Goal: Task Accomplishment & Management: Manage account settings

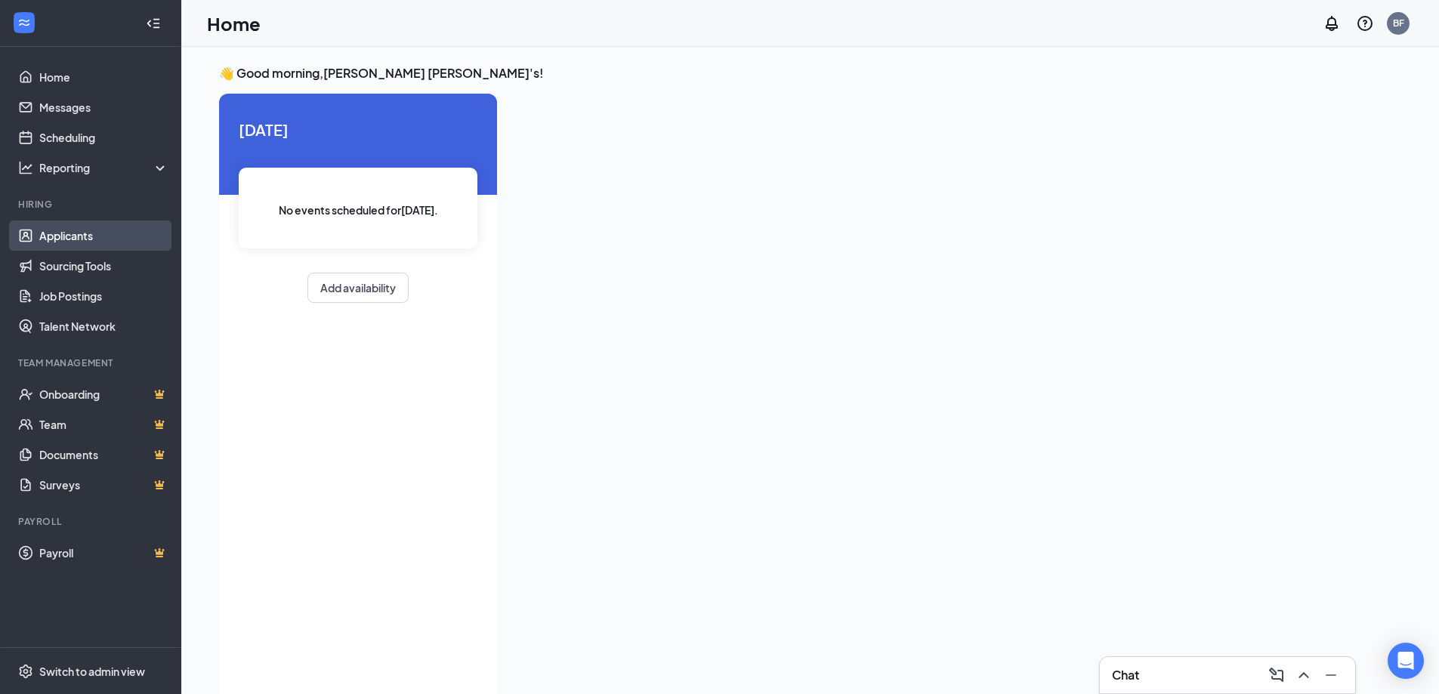
click at [46, 239] on link "Applicants" at bounding box center [103, 236] width 129 height 30
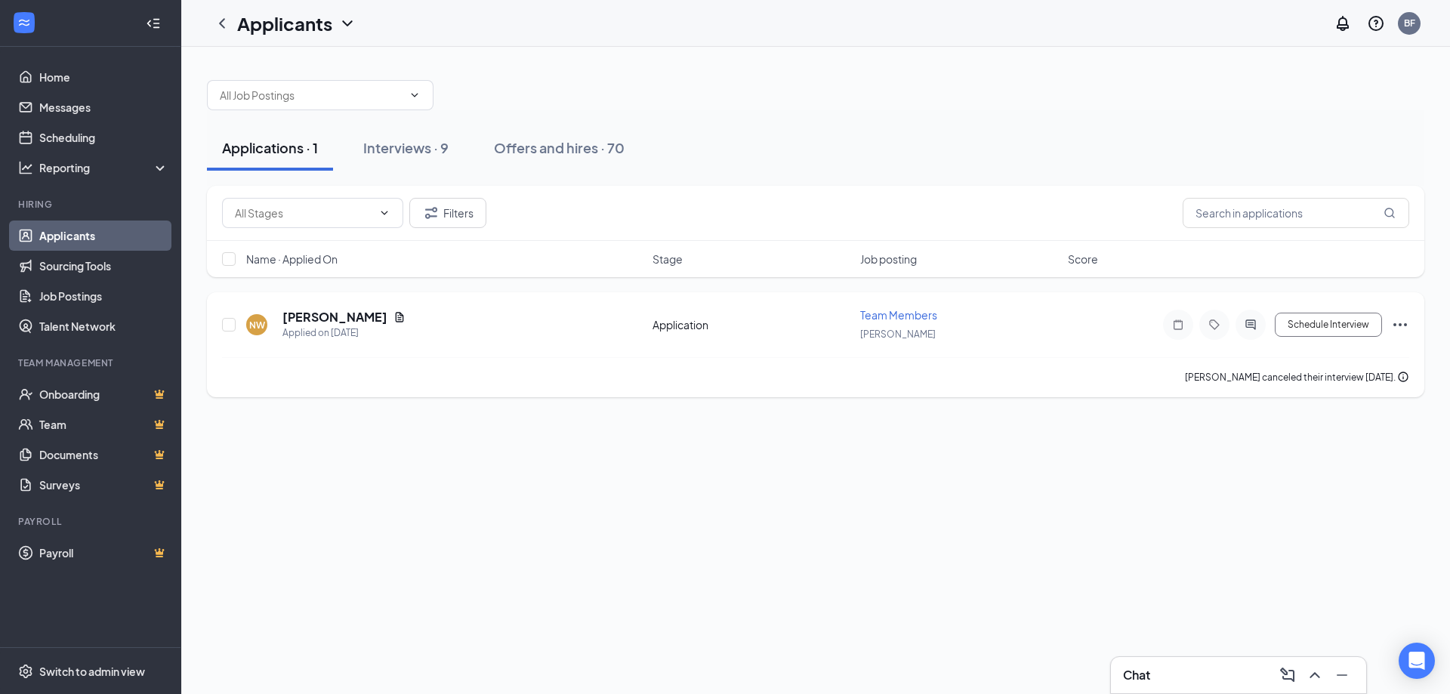
click at [1401, 327] on icon "Ellipses" at bounding box center [1400, 325] width 18 height 18
click at [1322, 255] on p "Reject" at bounding box center [1333, 253] width 130 height 15
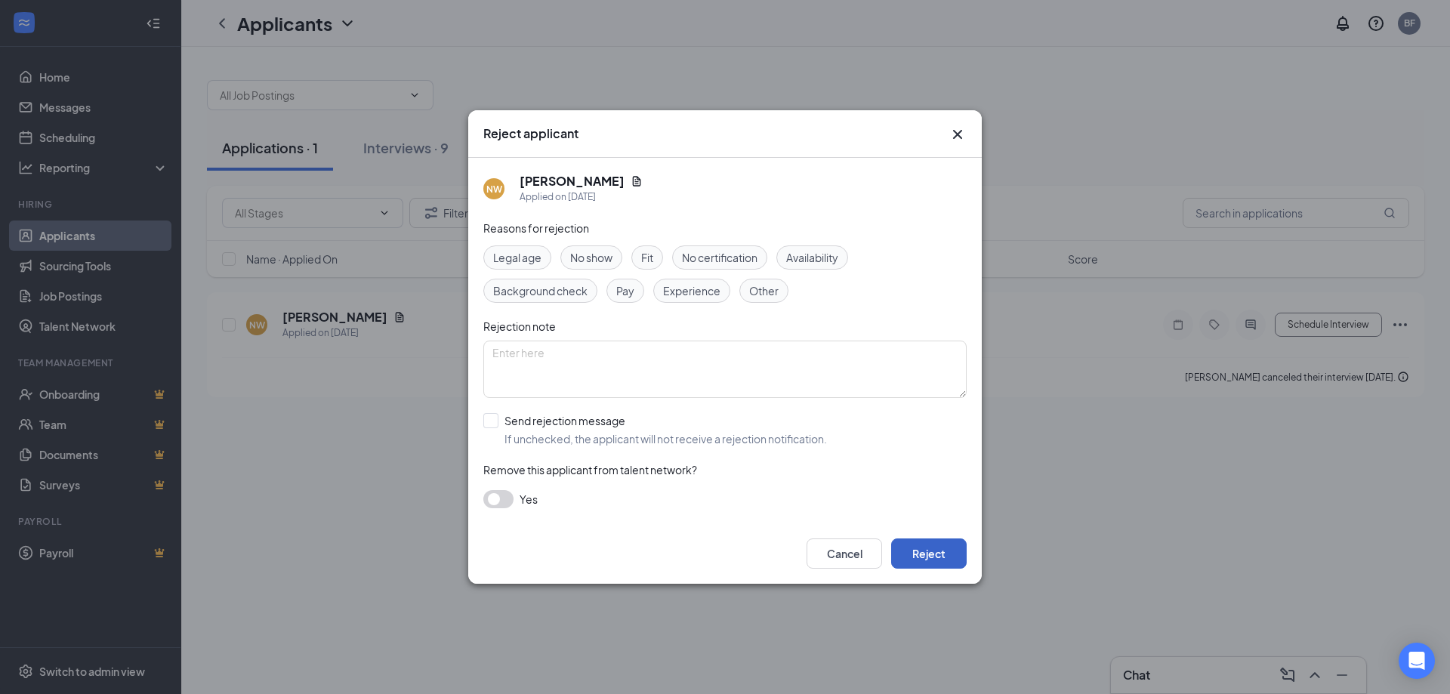
click at [944, 549] on button "Reject" at bounding box center [929, 554] width 76 height 30
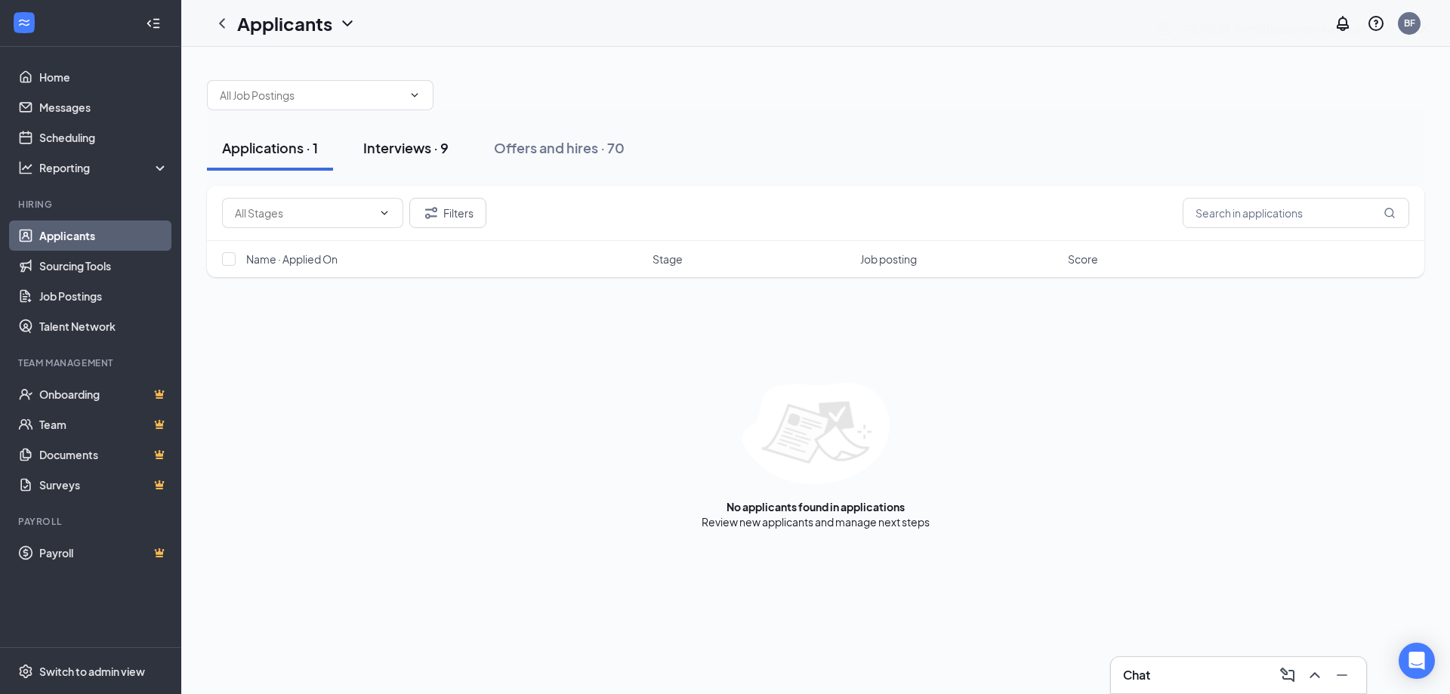
click at [400, 141] on div "Interviews · 9" at bounding box center [405, 147] width 85 height 19
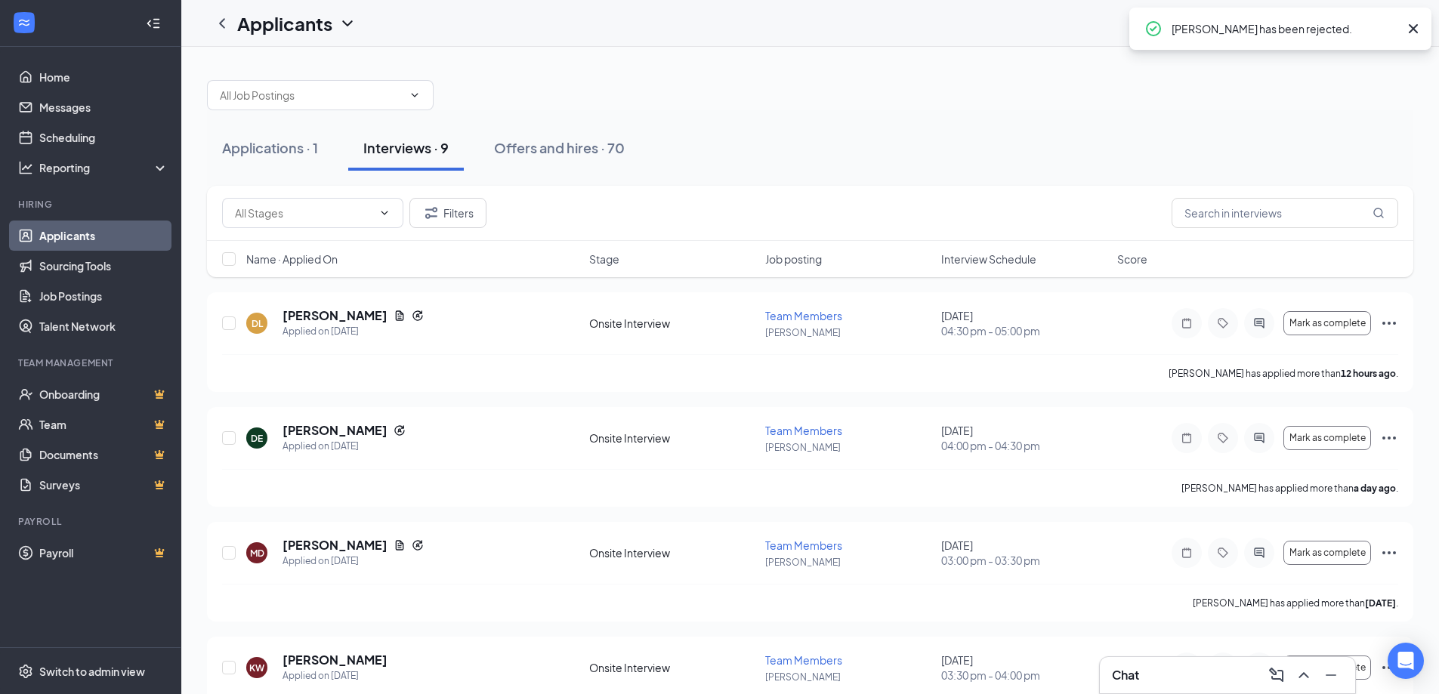
click at [993, 260] on span "Interview Schedule" at bounding box center [988, 259] width 95 height 15
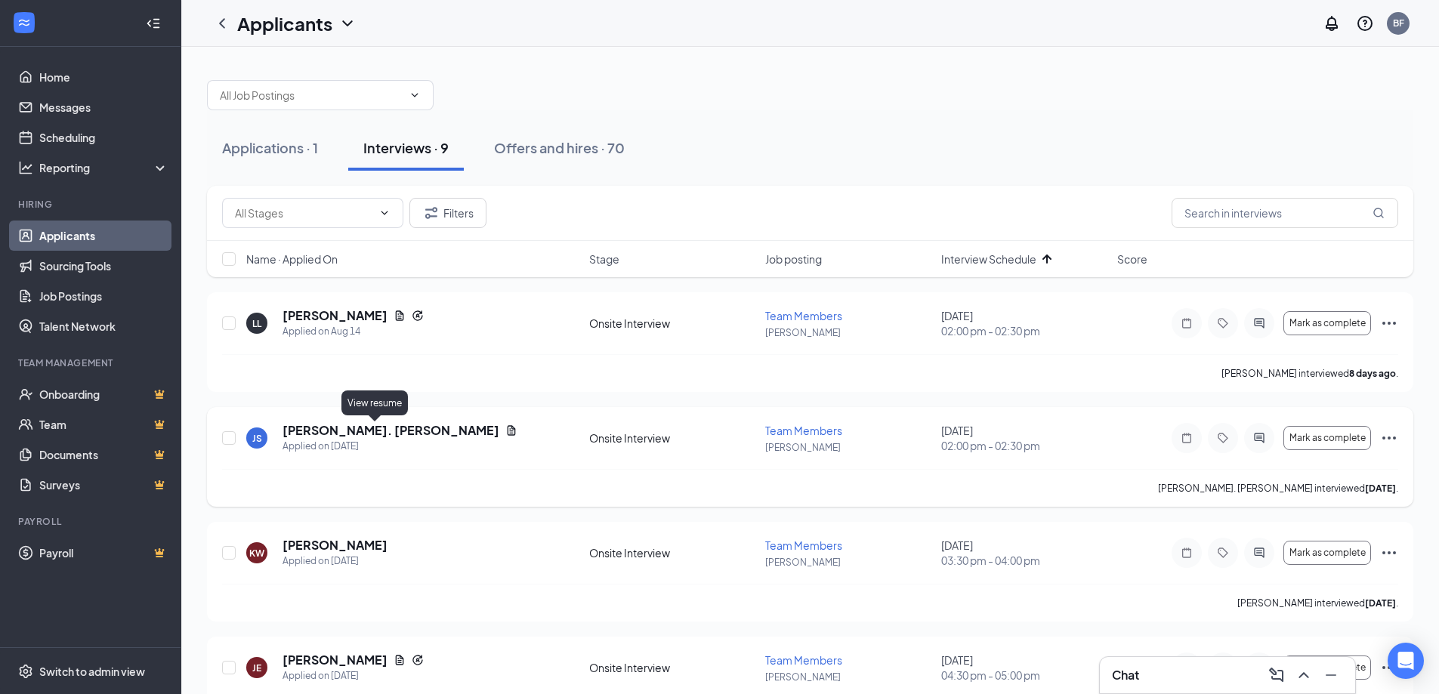
click at [505, 431] on icon "Document" at bounding box center [511, 431] width 12 height 12
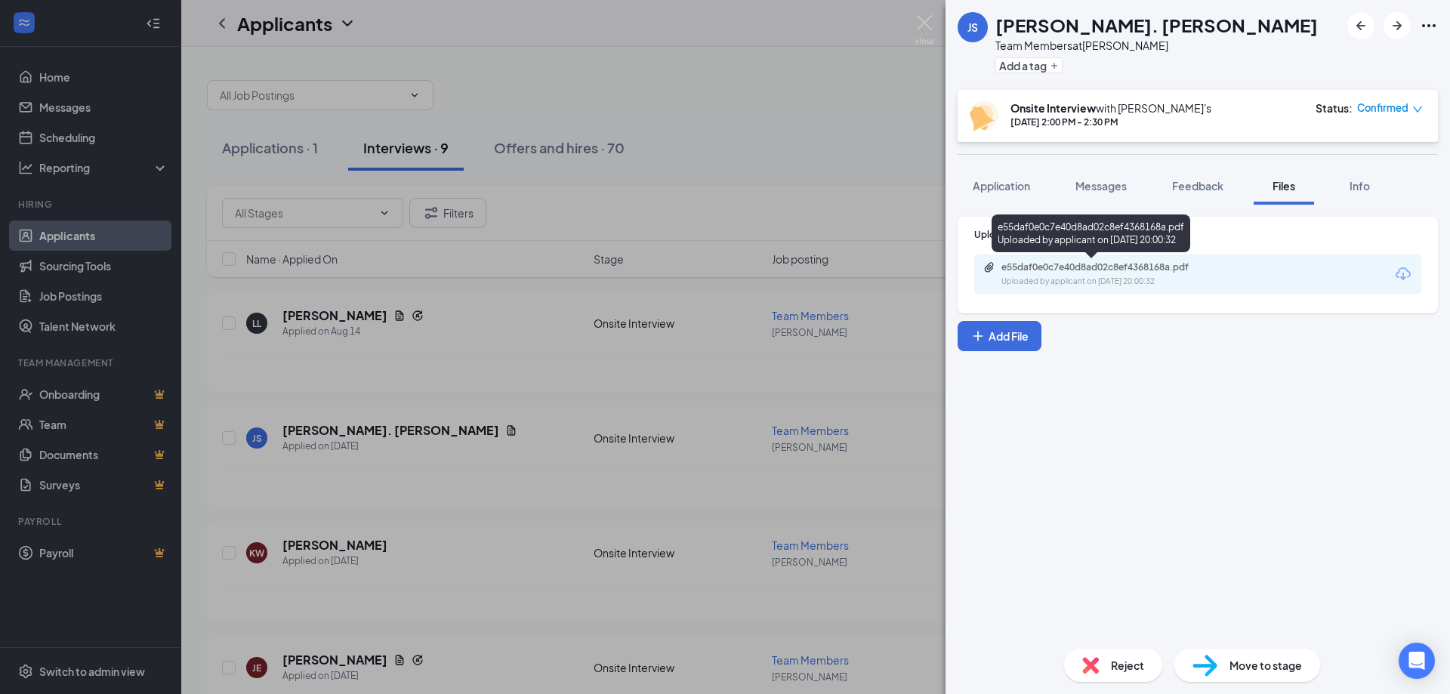
click at [1070, 274] on div "e55daf0e0c7e40d8ad02c8ef4368168a.pdf Uploaded by applicant on [DATE] 20:00:32" at bounding box center [1106, 274] width 245 height 26
click at [696, 301] on div "JS Jared St. [PERSON_NAME] Team Members at [PERSON_NAME] Add a tag Onsite Inter…" at bounding box center [725, 347] width 1450 height 694
